Goal: Task Accomplishment & Management: Manage account settings

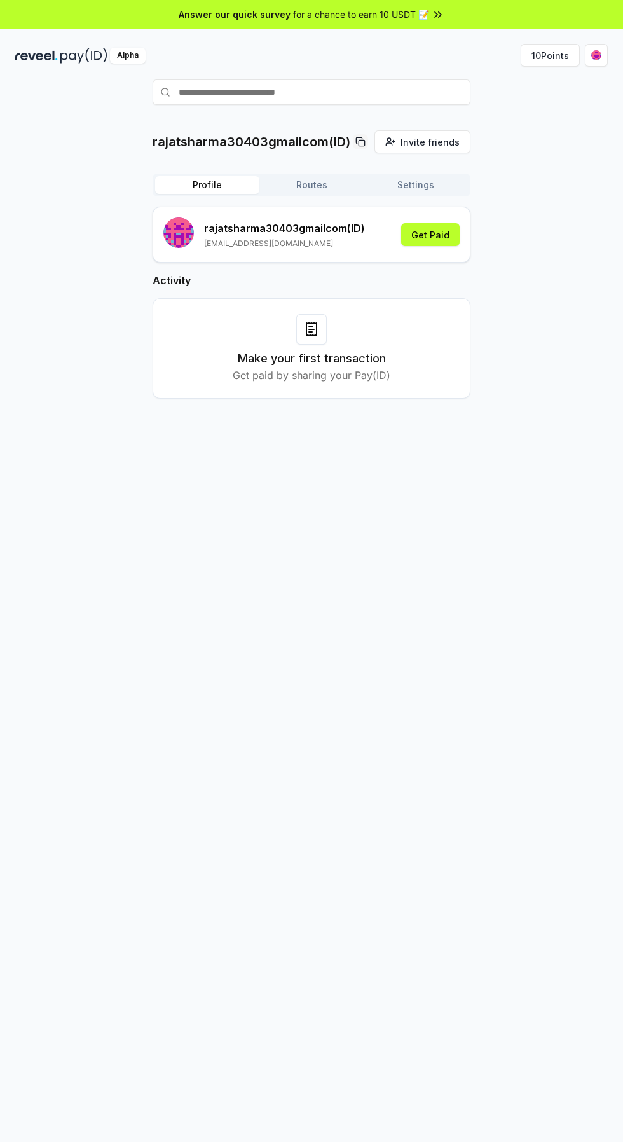
click at [600, 59] on html "Answer our quick survey for a chance to earn 10 USDT 📝 Alpha 10 Points rajatsha…" at bounding box center [311, 571] width 623 height 1142
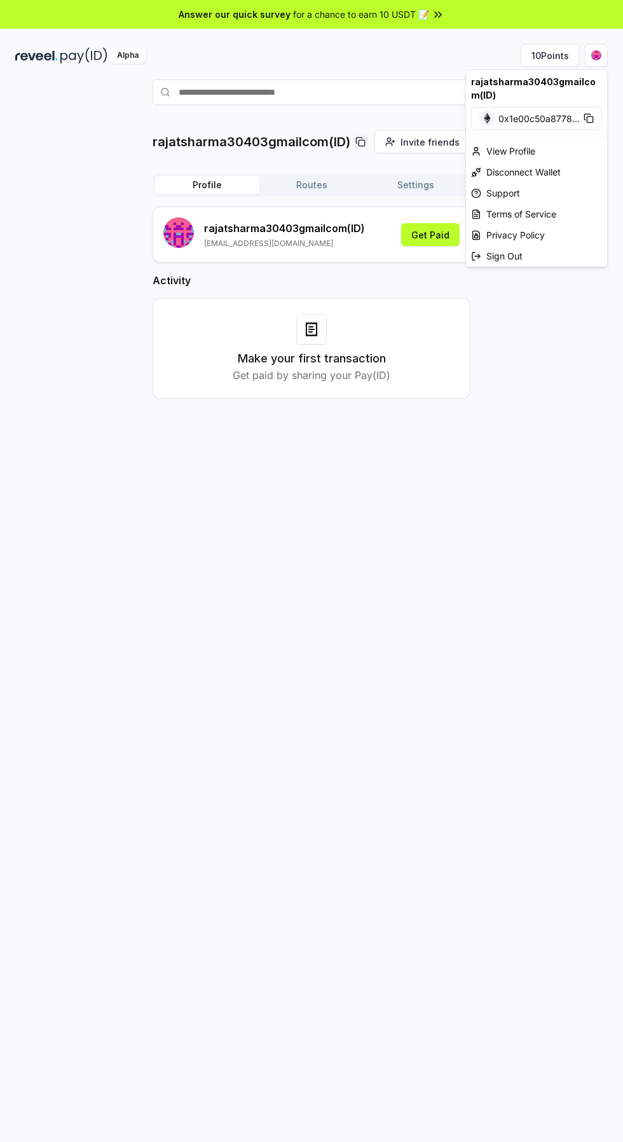
click at [546, 450] on html "Answer our quick survey for a chance to earn 10 USDT 📝 Alpha 10 Points rajatsha…" at bounding box center [311, 571] width 623 height 1142
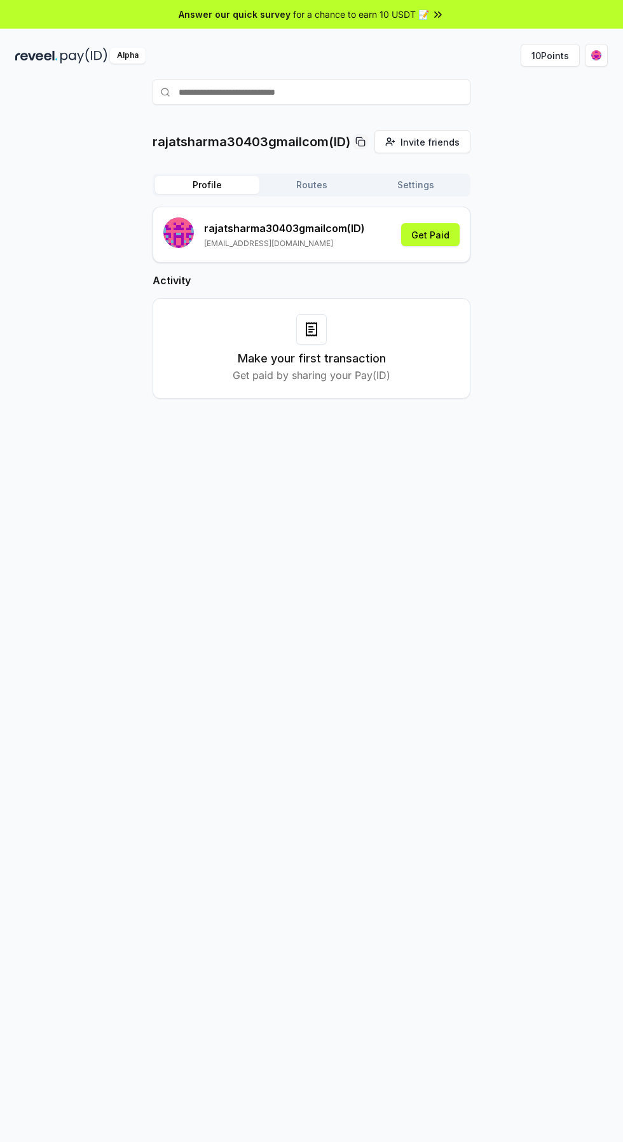
click at [549, 59] on button "10 Points" at bounding box center [550, 55] width 59 height 23
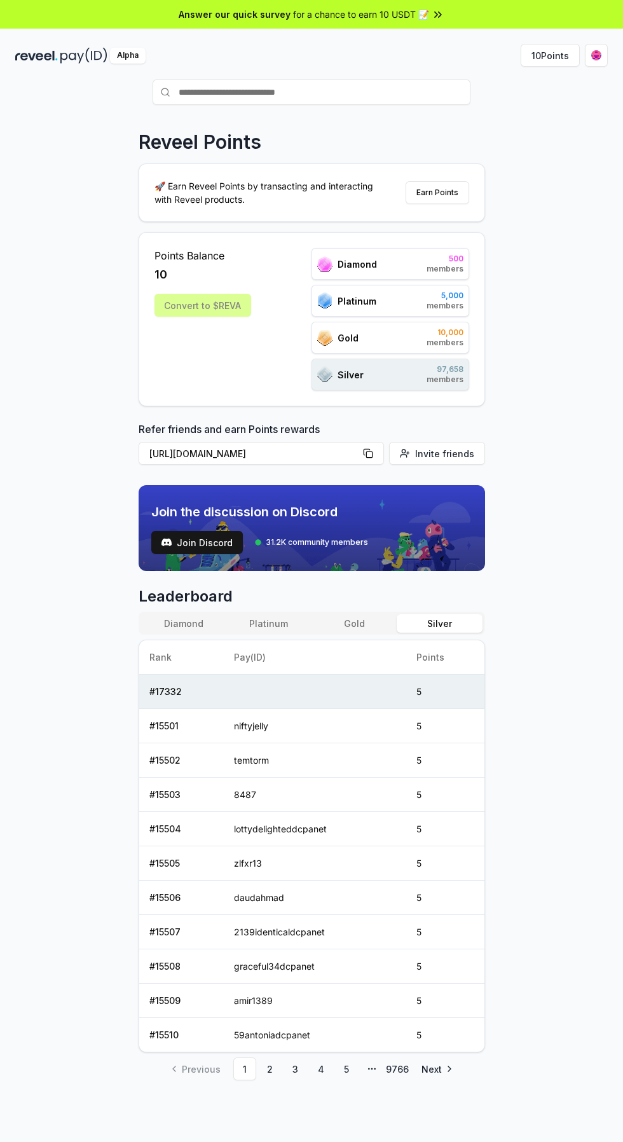
click at [206, 296] on div "Convert to $REVA" at bounding box center [203, 305] width 97 height 23
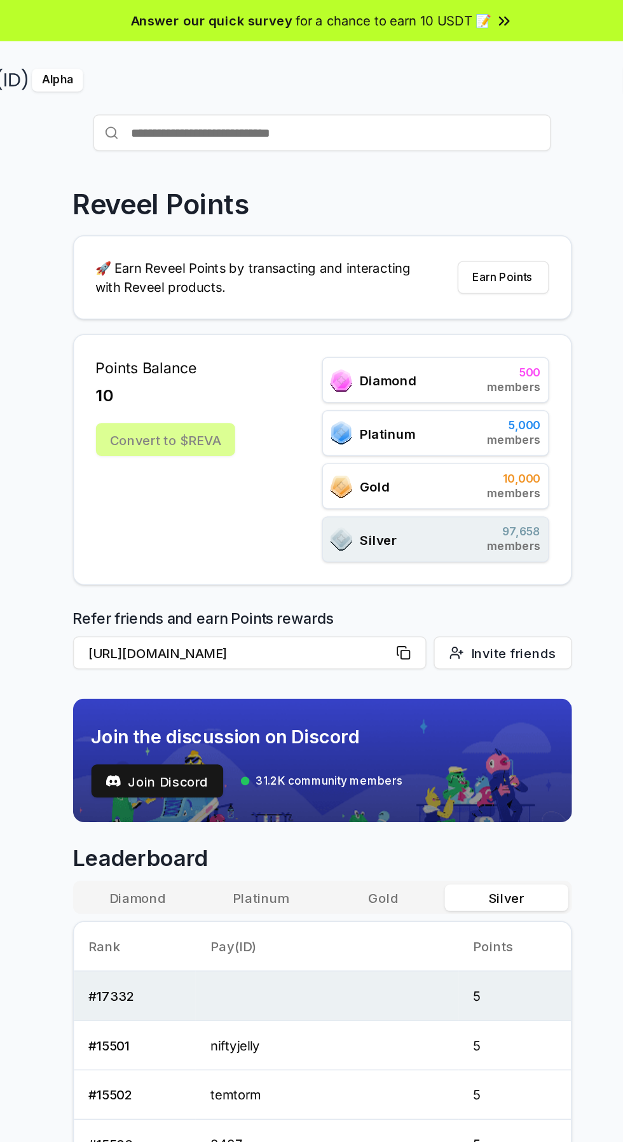
click at [212, 308] on div "Convert to $REVA" at bounding box center [203, 305] width 97 height 23
click at [203, 305] on div "Convert to $REVA" at bounding box center [203, 305] width 97 height 23
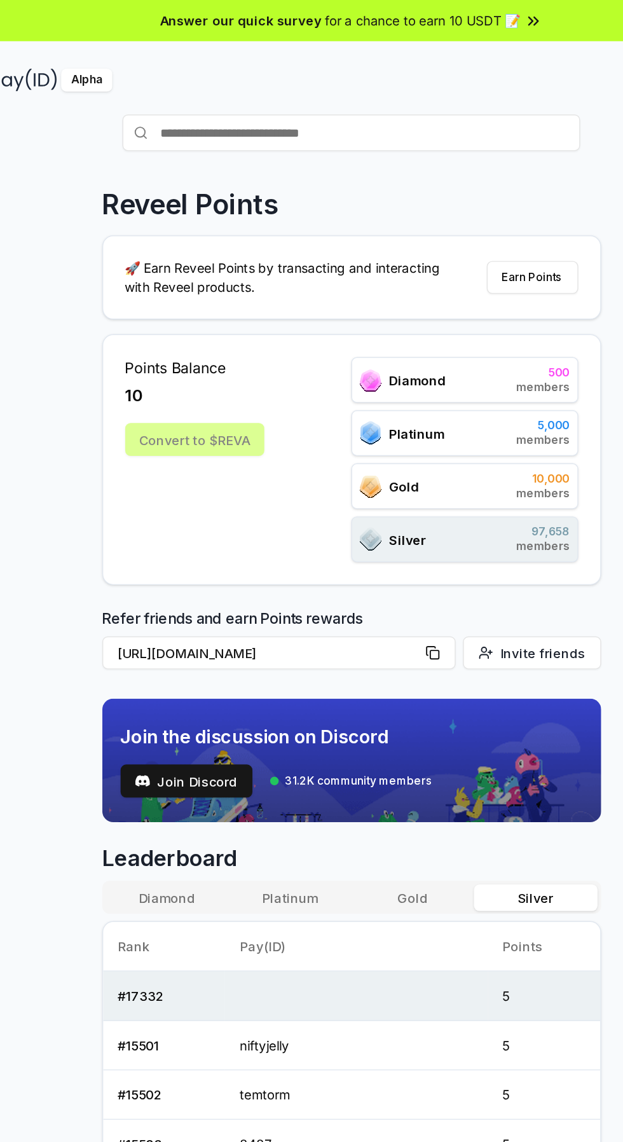
click at [212, 315] on div "Convert to $REVA" at bounding box center [203, 305] width 97 height 23
click at [428, 193] on button "Earn Points" at bounding box center [438, 192] width 64 height 23
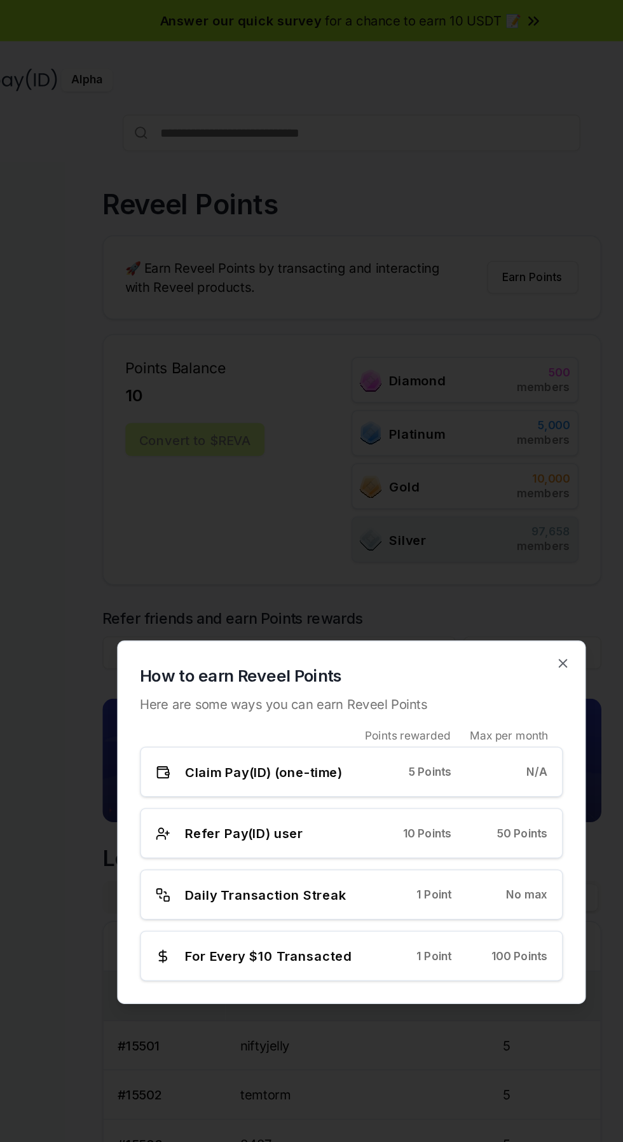
click at [423, 547] on div "Claim Pay(ID) (one-time) 5 Points N/A" at bounding box center [312, 536] width 294 height 35
click at [415, 569] on div "Refer Pay(ID) user 10 Points 50 Points" at bounding box center [312, 579] width 294 height 35
click at [420, 632] on div "Daily Transaction Streak 1 Point No max" at bounding box center [312, 621] width 294 height 35
click at [428, 685] on div "How to earn Reveel Points Here are some ways you can earn Reveel Points Points …" at bounding box center [312, 571] width 326 height 252
click at [460, 462] on icon "button" at bounding box center [458, 461] width 5 height 5
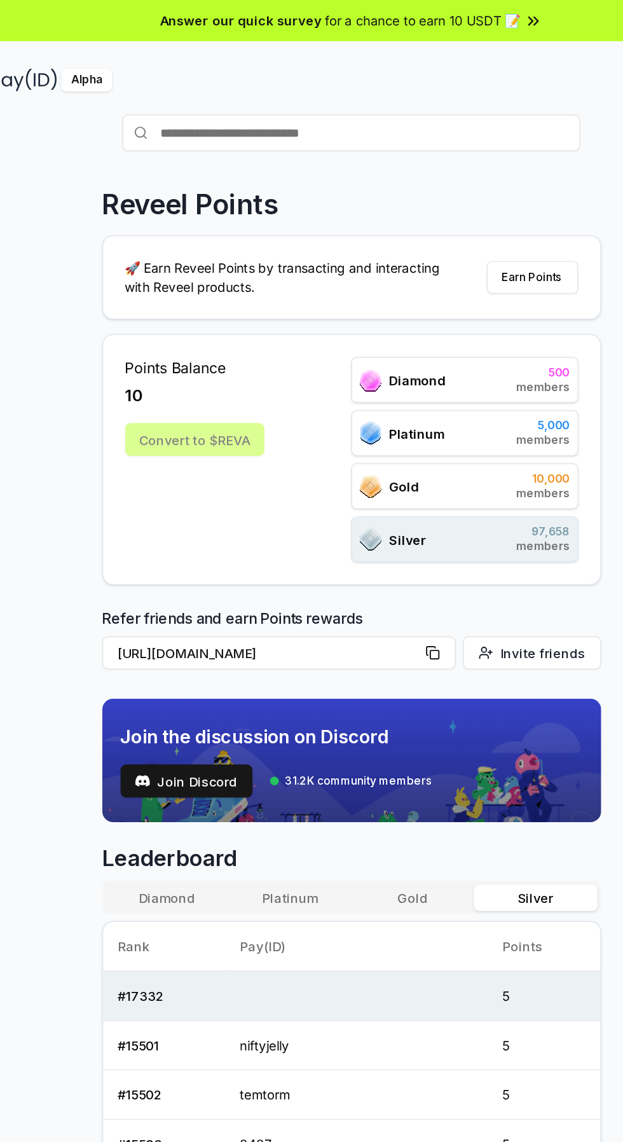
click at [219, 308] on div "Convert to $REVA" at bounding box center [203, 305] width 97 height 23
click at [212, 305] on div "Convert to $REVA" at bounding box center [203, 305] width 97 height 23
click at [263, 193] on p "🚀 Earn Reveel Points by transacting and interacting with Reveel products." at bounding box center [269, 192] width 229 height 27
click at [192, 302] on div "Convert to $REVA" at bounding box center [203, 305] width 97 height 23
click at [211, 307] on div "Convert to $REVA" at bounding box center [203, 305] width 97 height 23
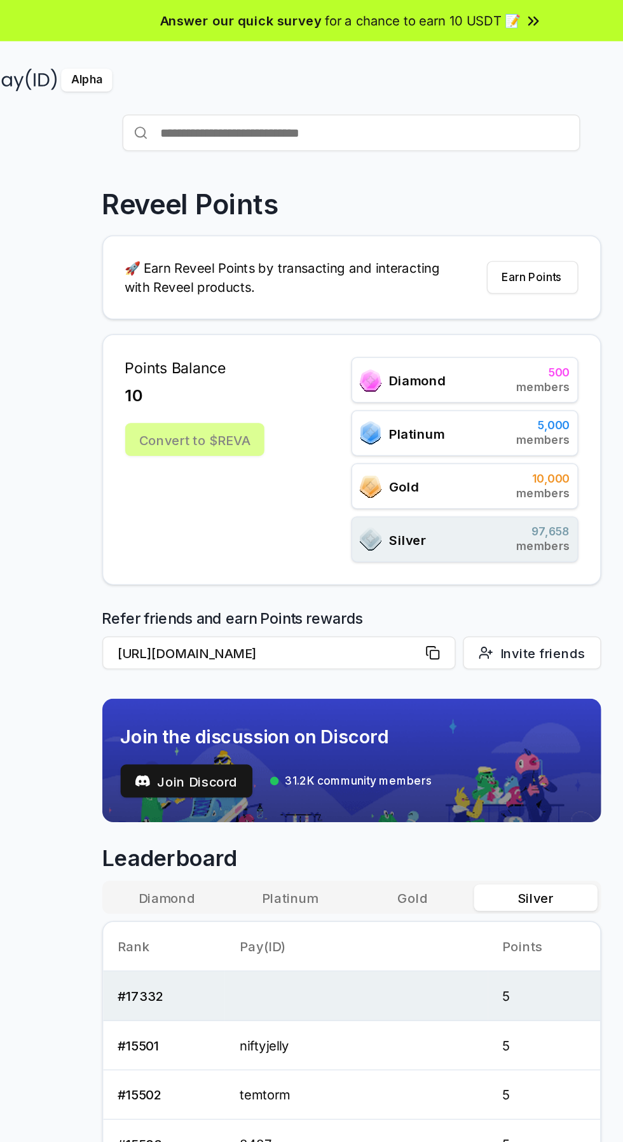
click at [227, 317] on div "Points Balance 10 Convert to $REVA" at bounding box center [203, 319] width 97 height 142
click at [211, 296] on div "Convert to $REVA" at bounding box center [203, 305] width 97 height 23
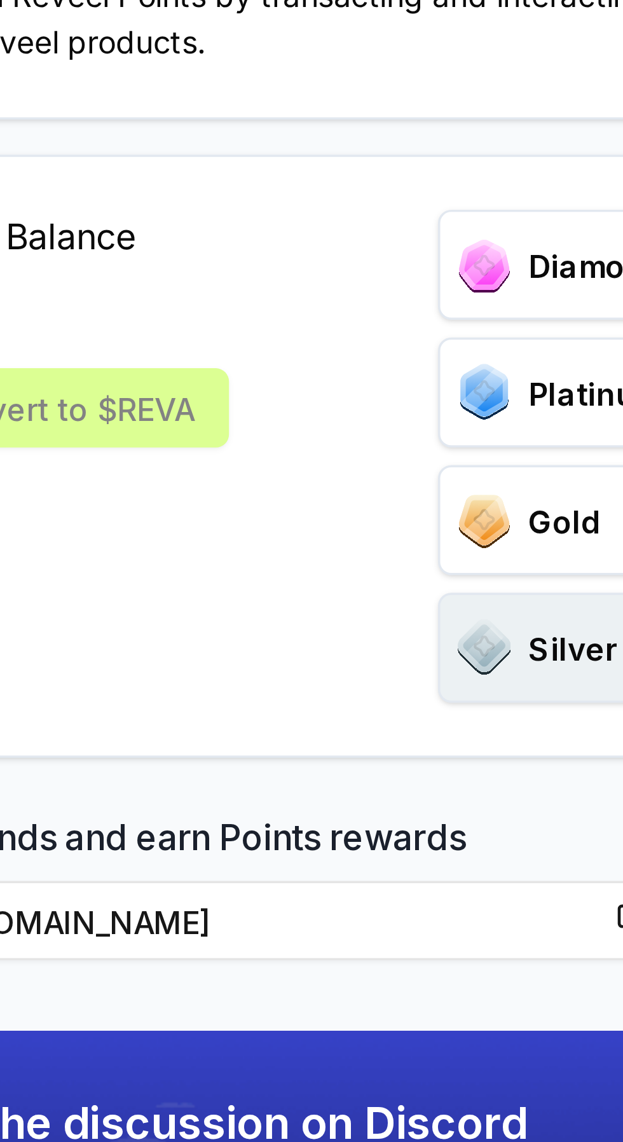
click at [230, 308] on div "Convert to $REVA" at bounding box center [203, 305] width 97 height 23
click at [234, 308] on div "Convert to $REVA" at bounding box center [203, 305] width 97 height 23
click at [237, 302] on div "Convert to $REVA" at bounding box center [203, 305] width 97 height 23
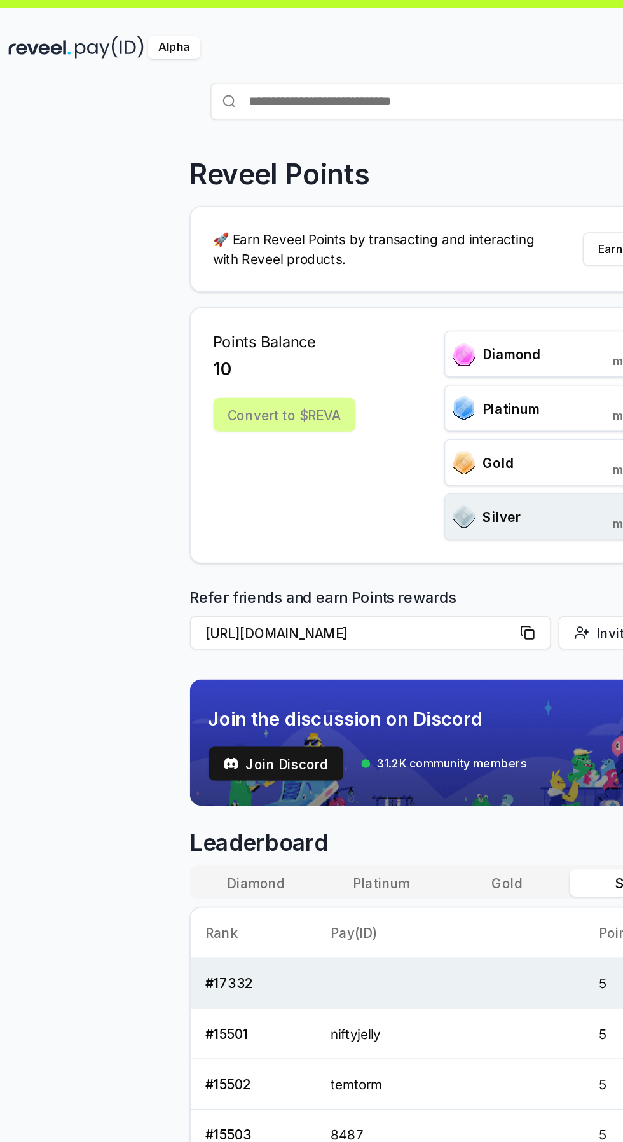
click at [373, 343] on div "Gold 10,000 members" at bounding box center [391, 338] width 158 height 32
click at [363, 332] on div "Gold 10,000 members" at bounding box center [391, 338] width 158 height 32
click at [375, 305] on div "Platinum 5,000 members" at bounding box center [391, 301] width 158 height 32
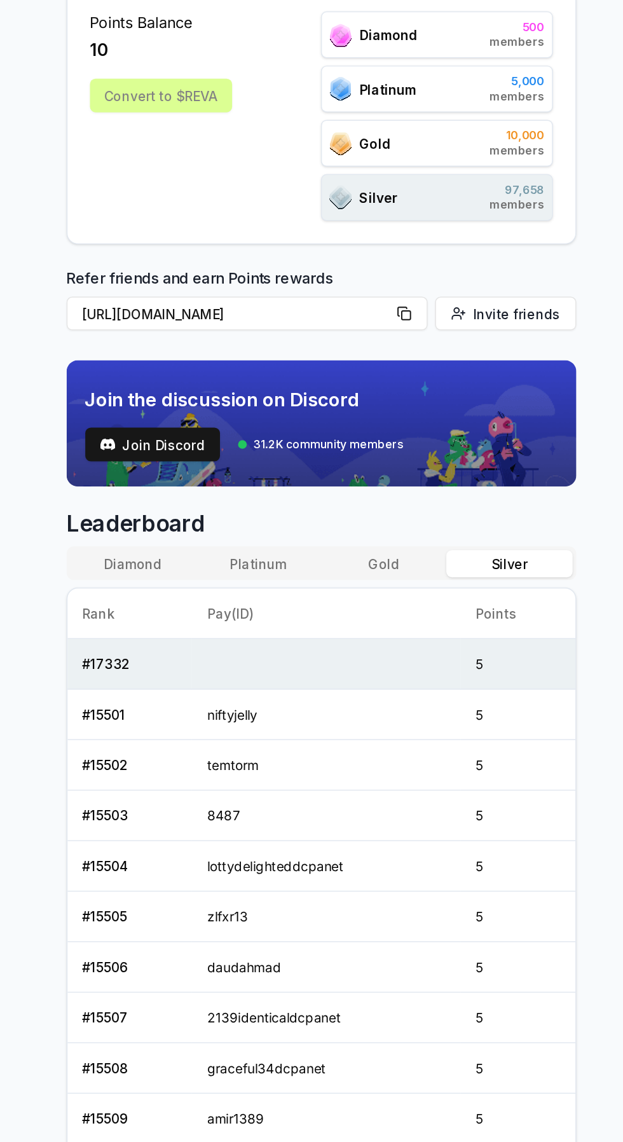
scroll to position [69, 0]
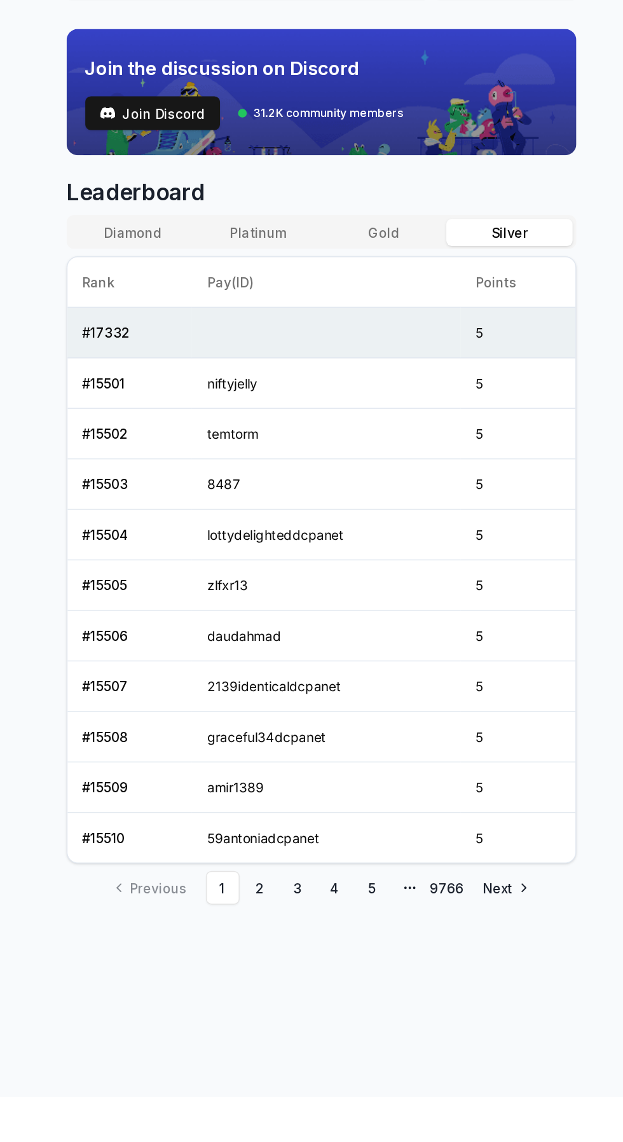
click at [445, 1002] on link "Next" at bounding box center [436, 1000] width 50 height 23
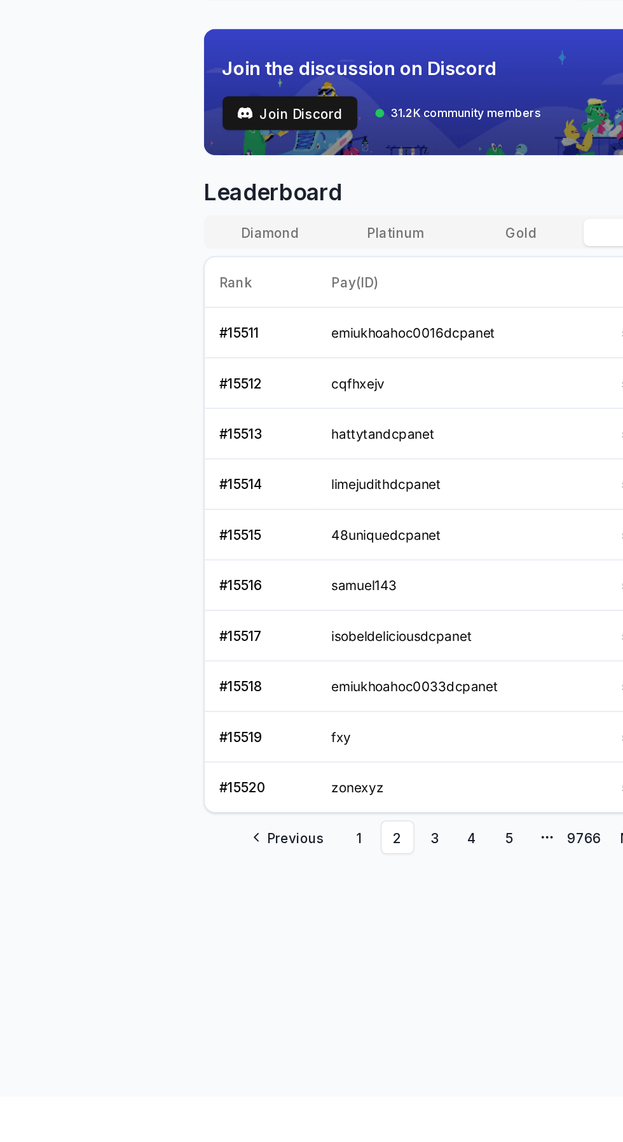
click at [345, 966] on link "5" at bounding box center [346, 966] width 23 height 23
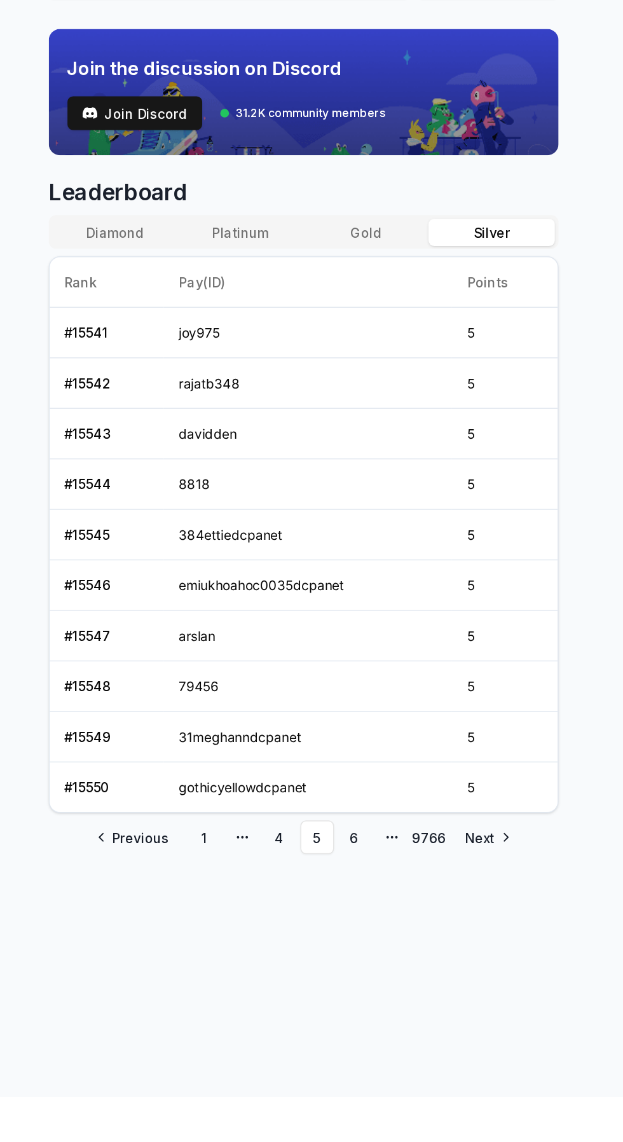
click at [459, 550] on button "Silver" at bounding box center [439, 555] width 85 height 18
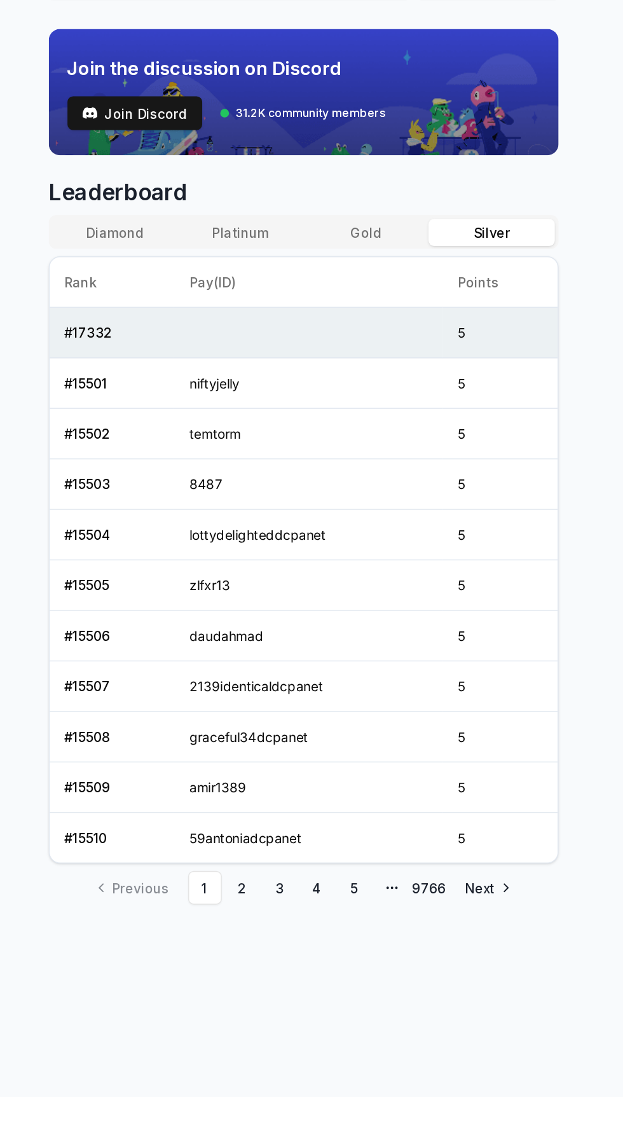
click at [446, 550] on button "Silver" at bounding box center [439, 555] width 85 height 18
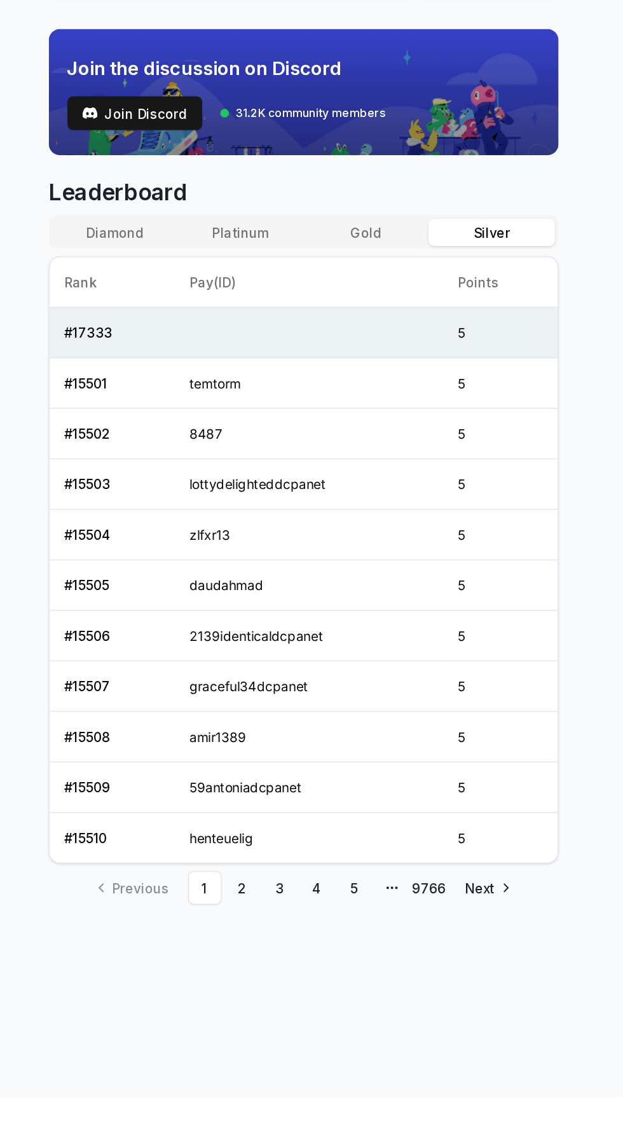
click at [402, 997] on link "9766" at bounding box center [397, 1000] width 23 height 23
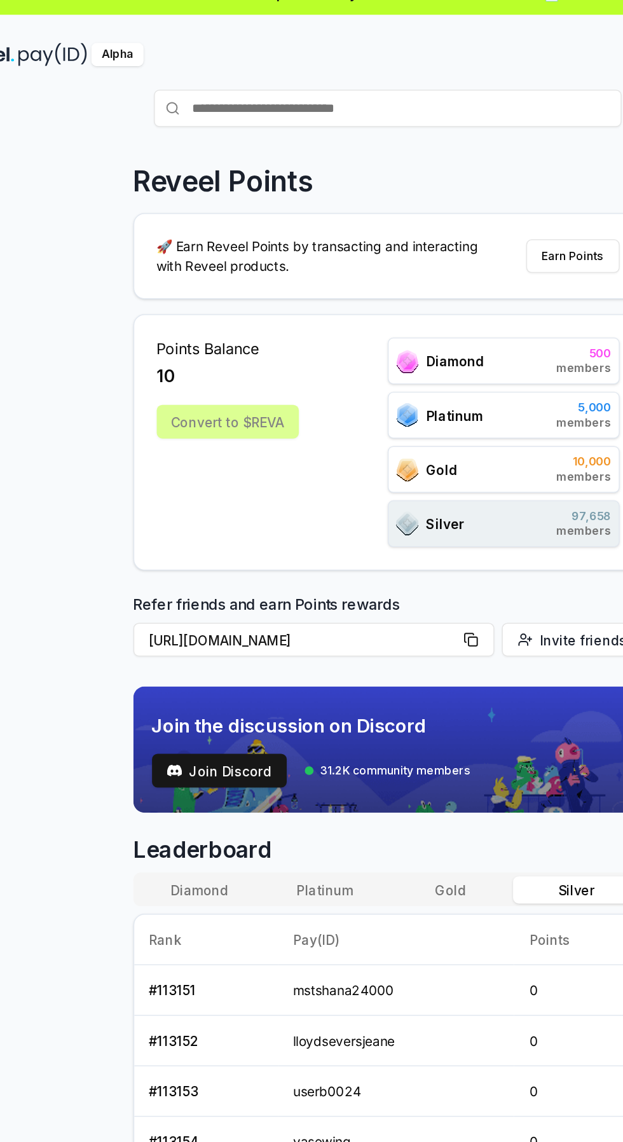
scroll to position [3, 0]
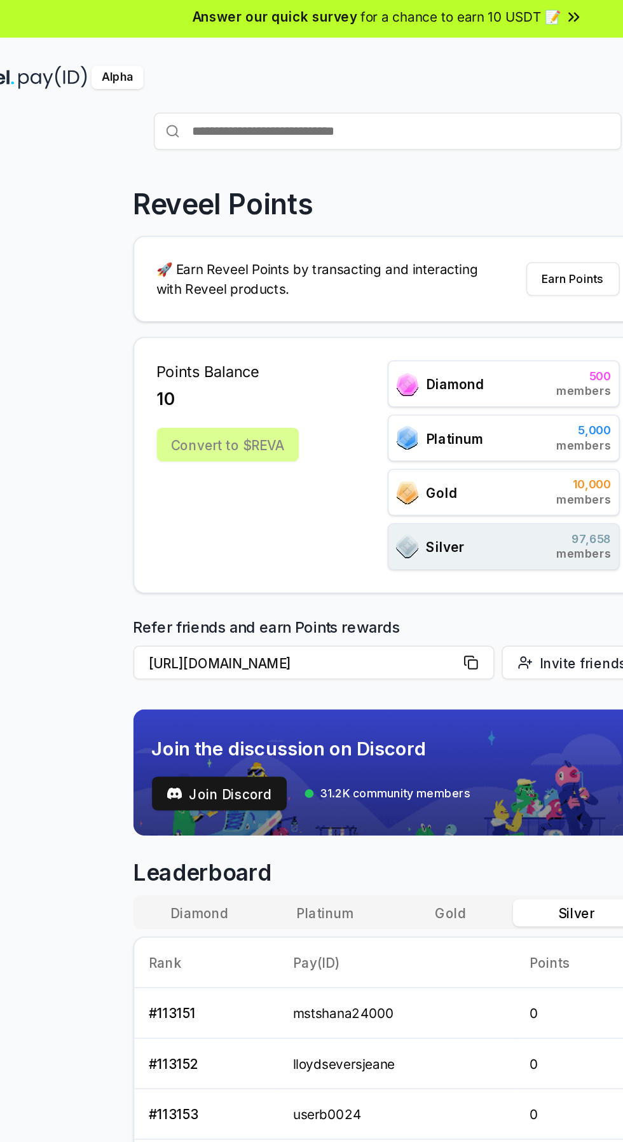
click at [427, 661] on th "Points" at bounding box center [441, 654] width 86 height 34
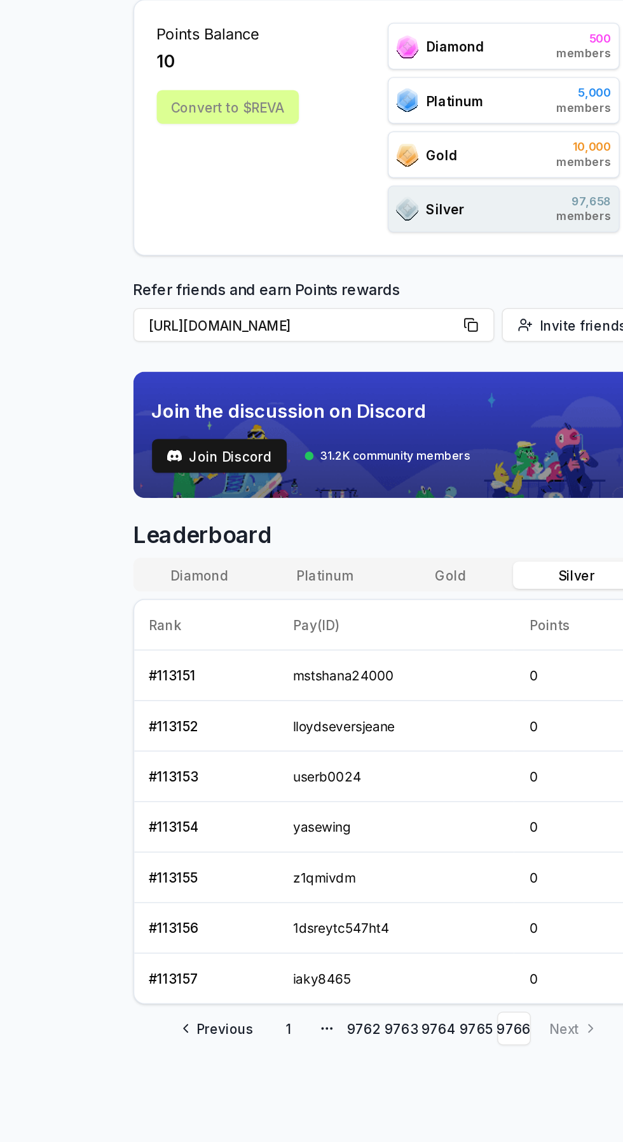
click at [244, 928] on link "1" at bounding box center [244, 928] width 23 height 23
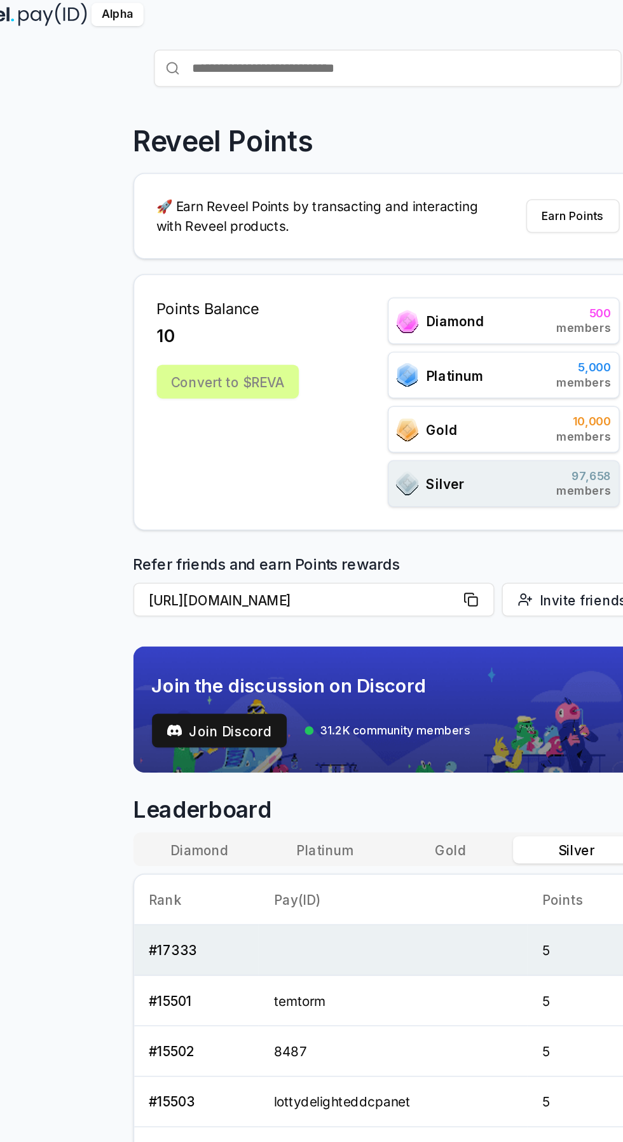
scroll to position [0, 0]
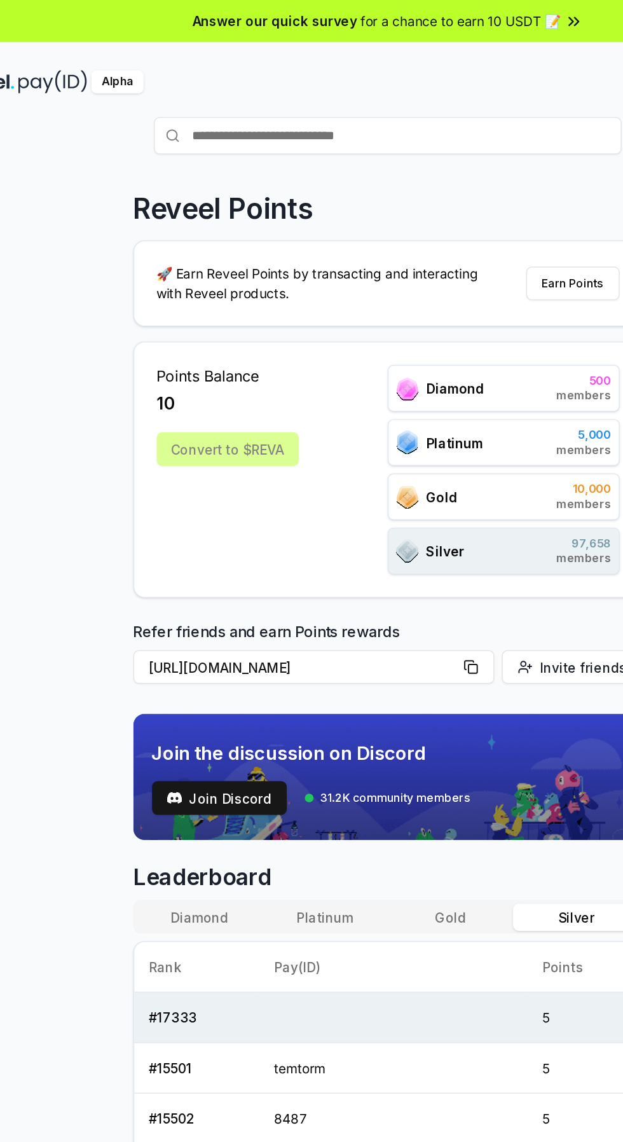
click at [211, 298] on div "Convert to $REVA" at bounding box center [203, 305] width 97 height 23
click at [225, 308] on div "Convert to $REVA" at bounding box center [203, 305] width 97 height 23
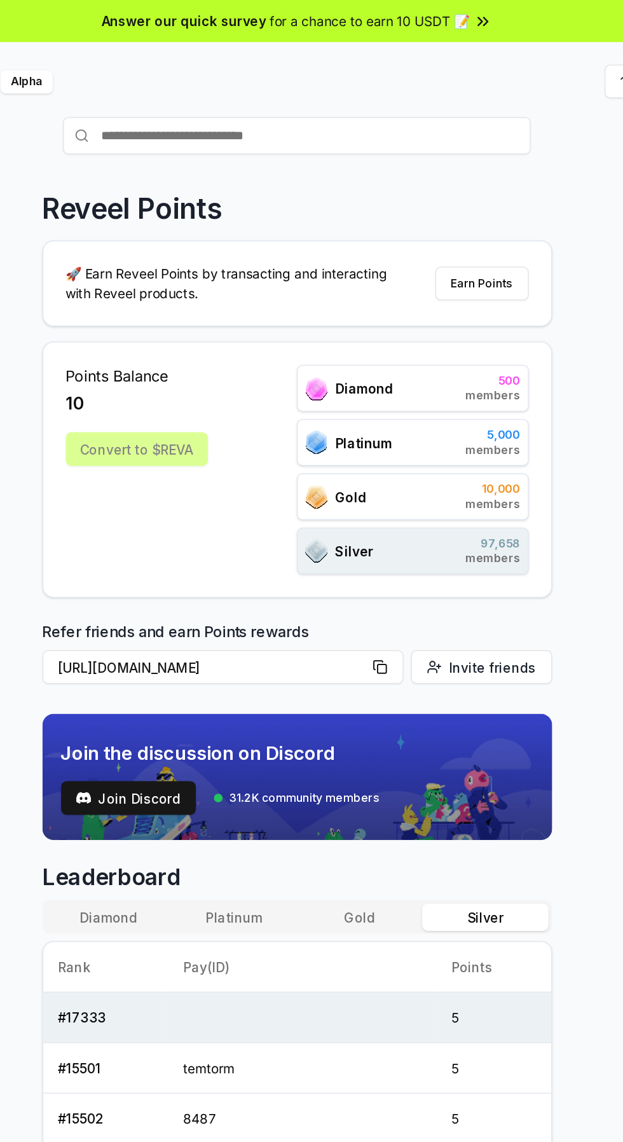
click at [448, 375] on span "members" at bounding box center [445, 380] width 37 height 10
click at [446, 191] on button "Earn Points" at bounding box center [438, 192] width 64 height 23
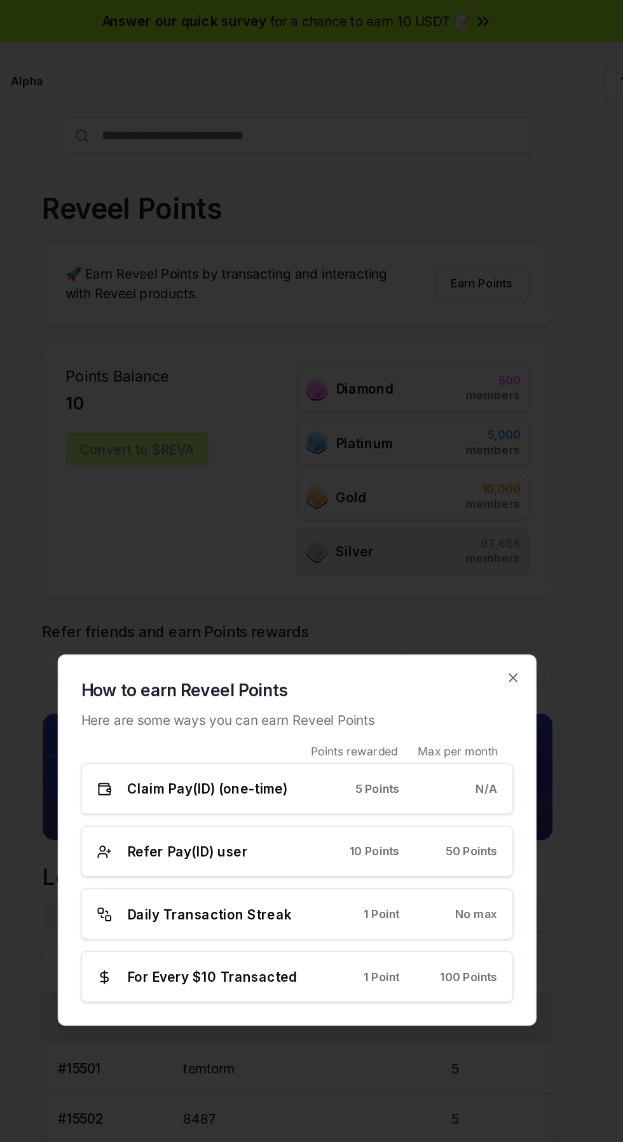
click at [434, 530] on div "Claim Pay(ID) (one-time) 5 Points N/A" at bounding box center [312, 536] width 272 height 13
click at [394, 548] on div "Claim Pay(ID) (one-time) 5 Points N/A" at bounding box center [312, 536] width 294 height 35
click at [301, 532] on div "Claim Pay(ID) (one-time)" at bounding box center [245, 536] width 139 height 13
click at [459, 461] on icon "button" at bounding box center [458, 461] width 5 height 5
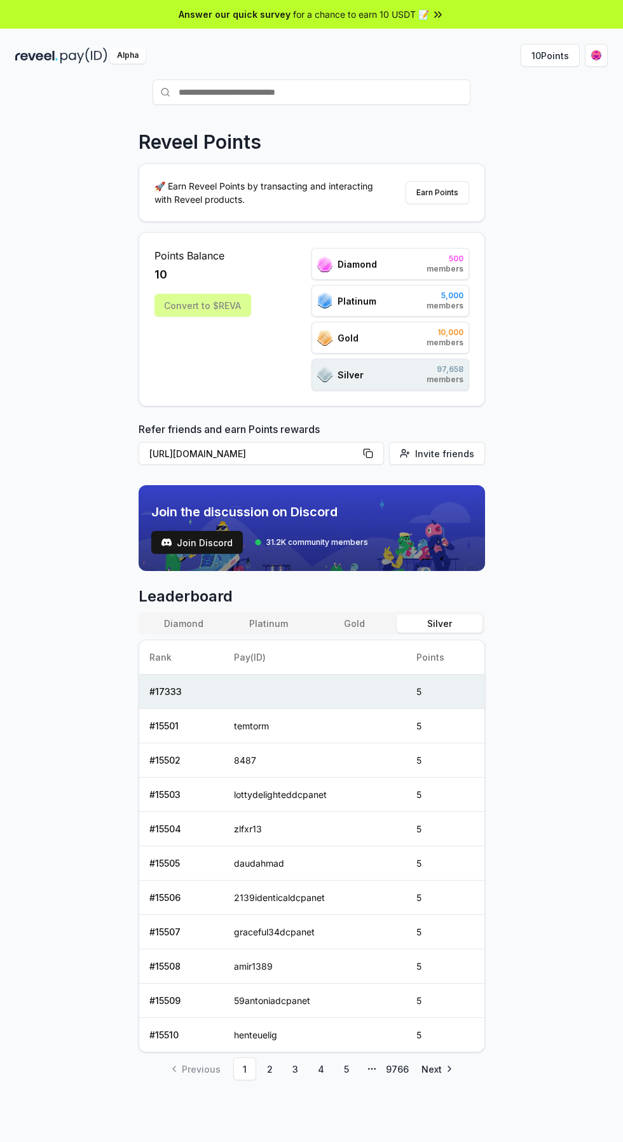
click at [536, 55] on button "10 Points" at bounding box center [550, 55] width 59 height 23
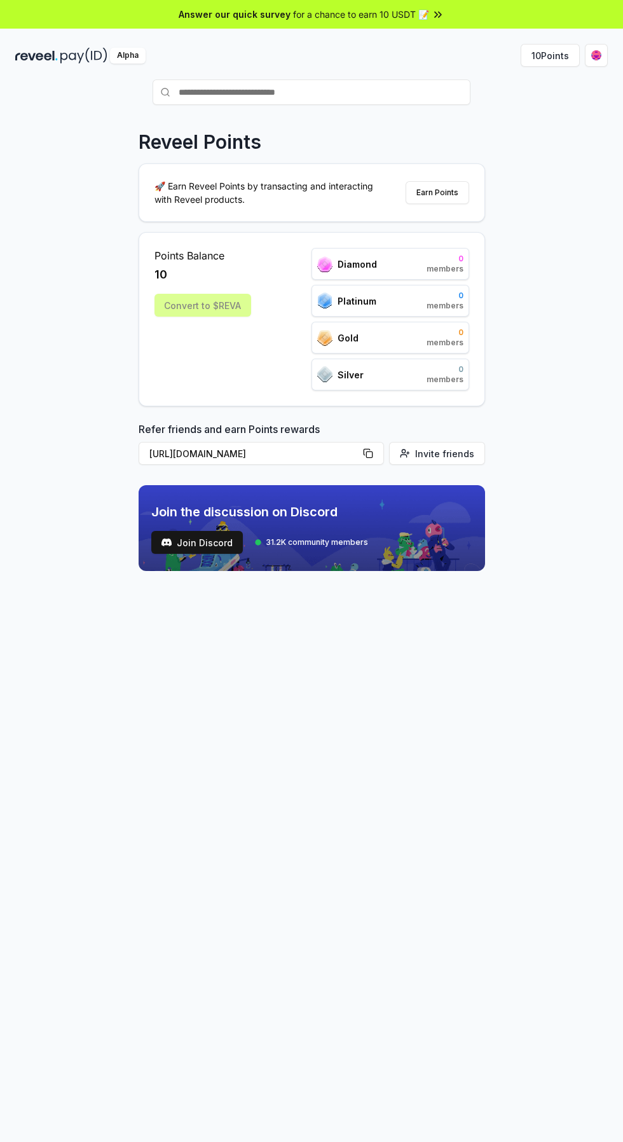
click at [206, 307] on div "Convert to $REVA" at bounding box center [203, 305] width 97 height 23
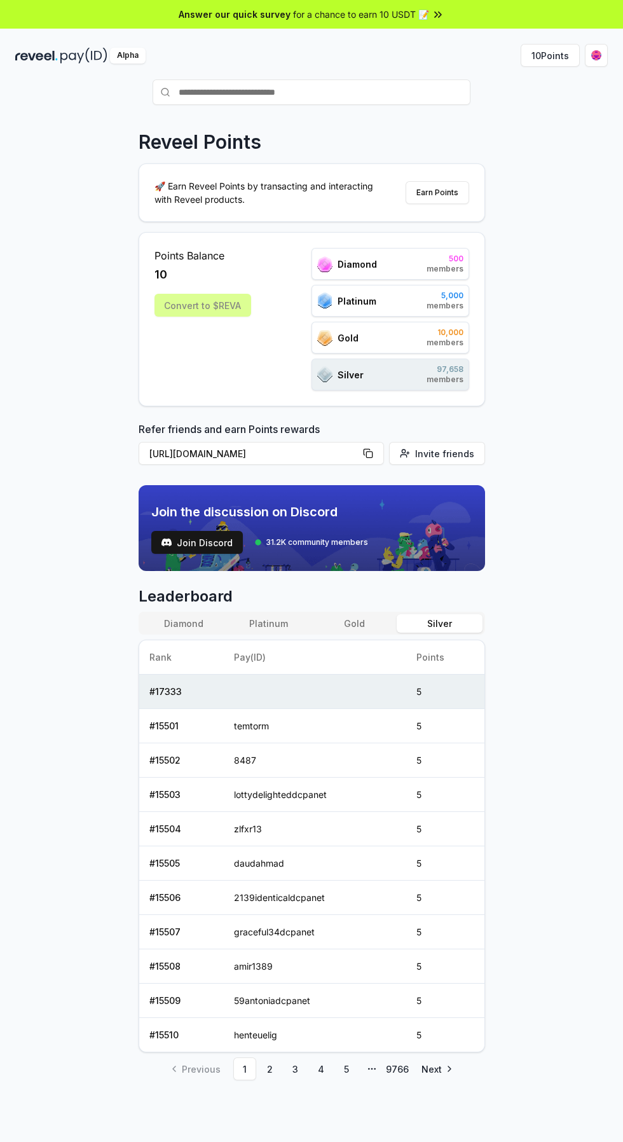
click at [206, 307] on div "Convert to $REVA" at bounding box center [203, 305] width 97 height 23
click at [127, 55] on div "Alpha" at bounding box center [128, 56] width 36 height 16
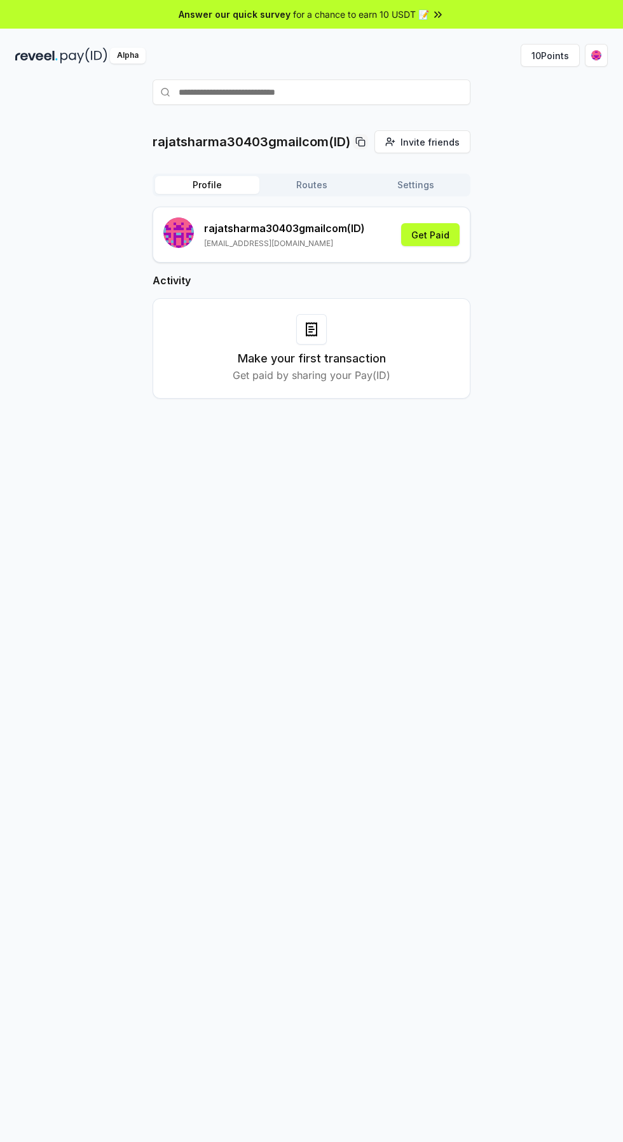
click at [392, 370] on div "Make your first transaction Get paid by sharing your Pay(ID)" at bounding box center [312, 348] width 286 height 69
click at [382, 350] on h3 "Make your first transaction" at bounding box center [312, 359] width 148 height 18
click at [301, 183] on button "Routes" at bounding box center [311, 185] width 104 height 18
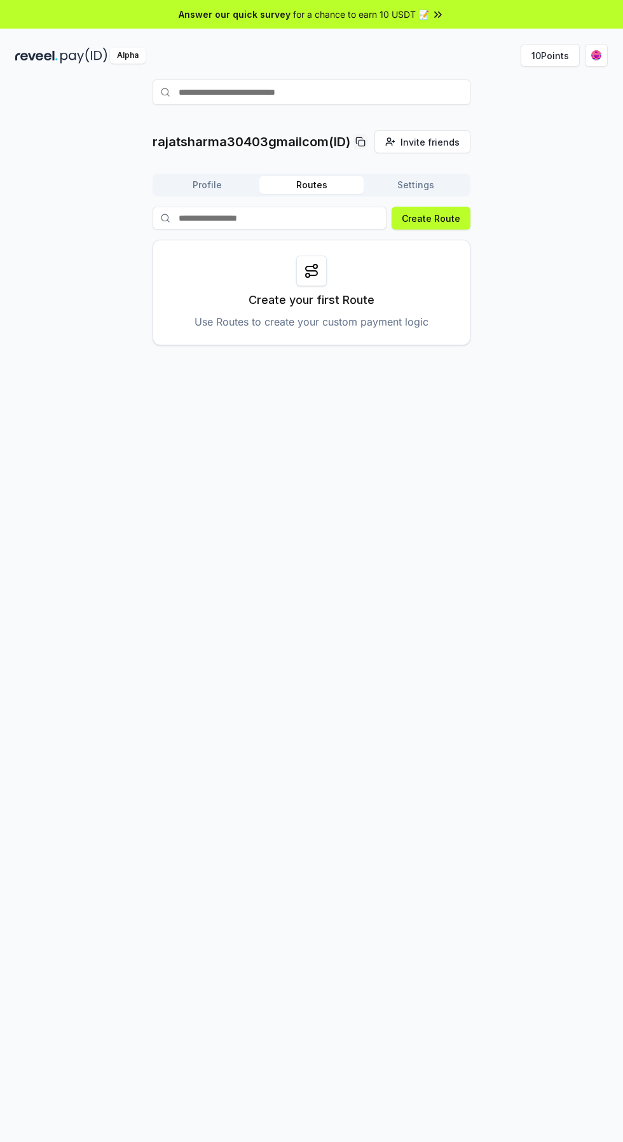
click at [419, 179] on button "Settings" at bounding box center [416, 185] width 104 height 18
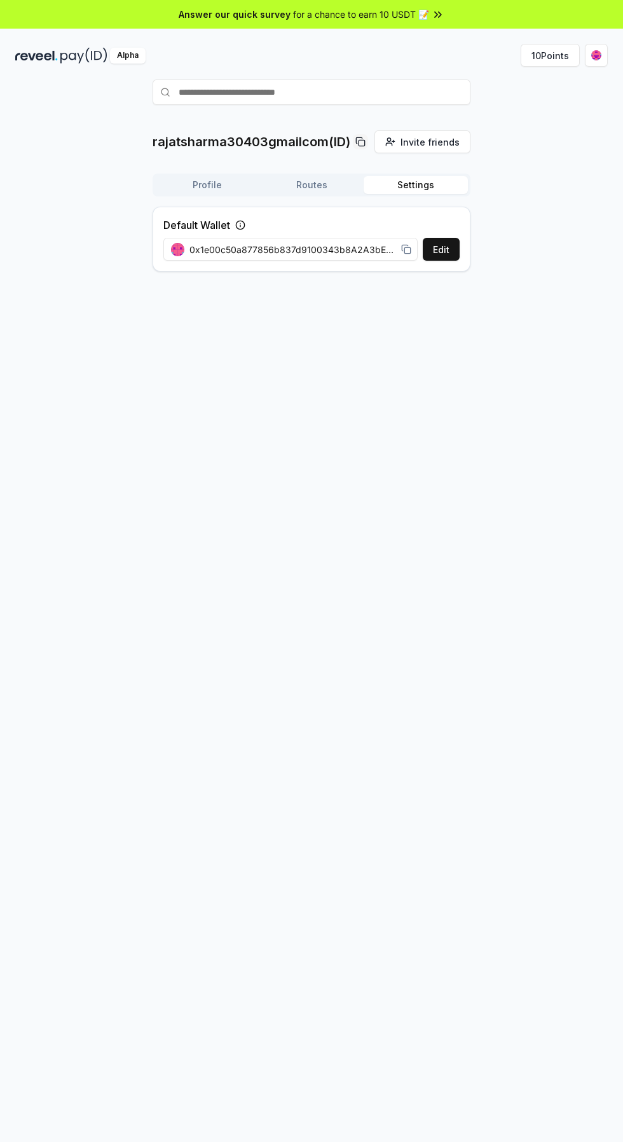
click at [223, 183] on button "Profile" at bounding box center [207, 185] width 104 height 18
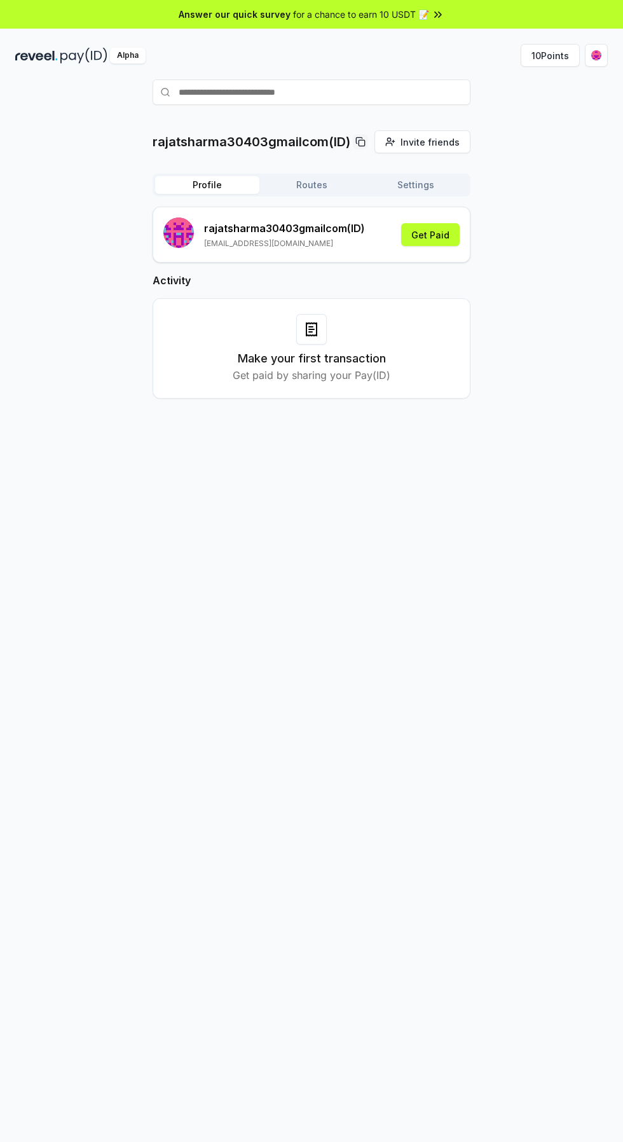
click at [555, 55] on button "10 Points" at bounding box center [550, 55] width 59 height 23
